Goal: Task Accomplishment & Management: Complete application form

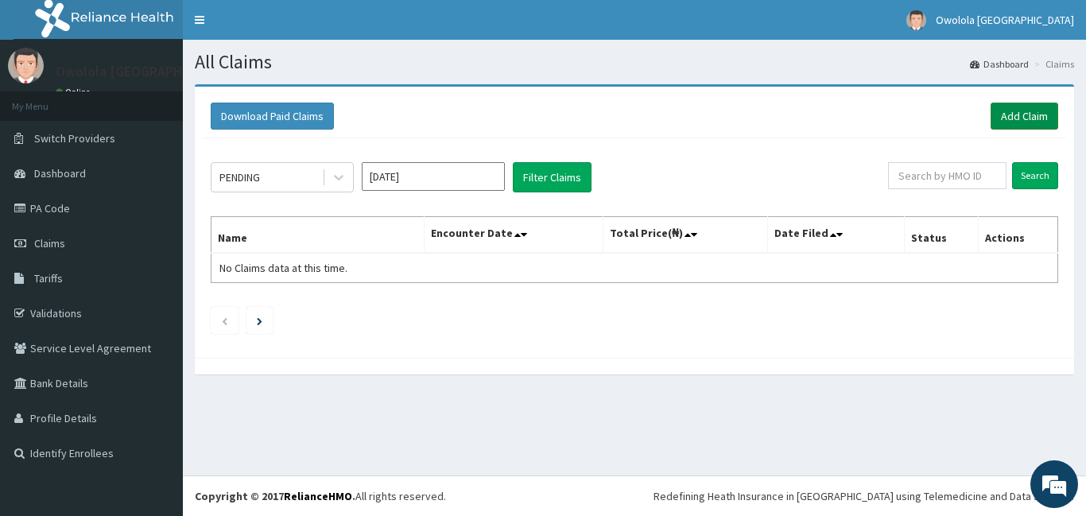
click at [1038, 106] on link "Add Claim" at bounding box center [1025, 116] width 68 height 27
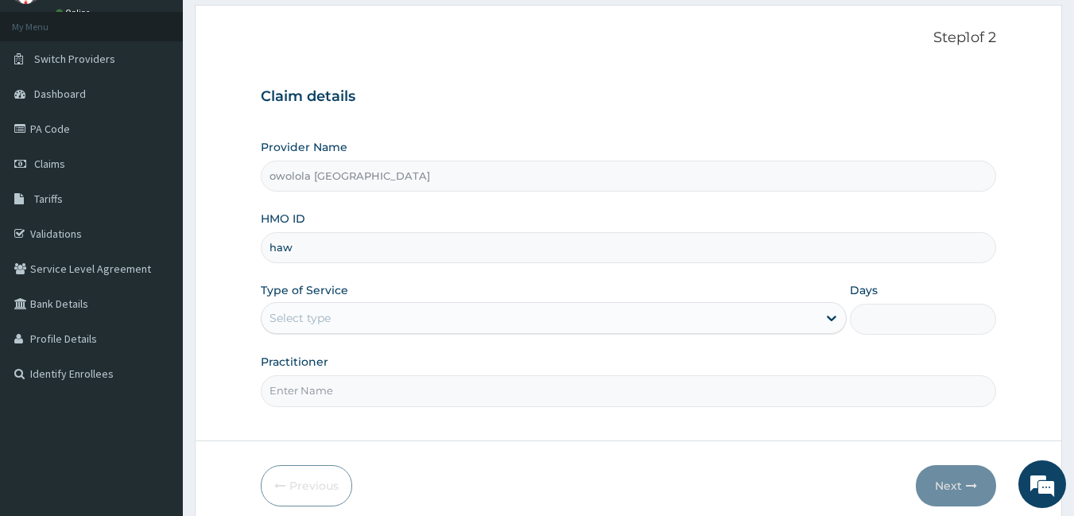
type input "haw"
